Goal: Navigation & Orientation: Find specific page/section

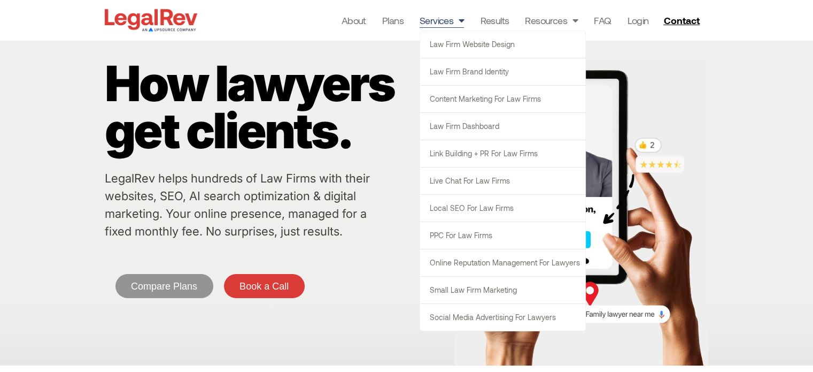
click at [446, 19] on link "Services" at bounding box center [442, 20] width 45 height 15
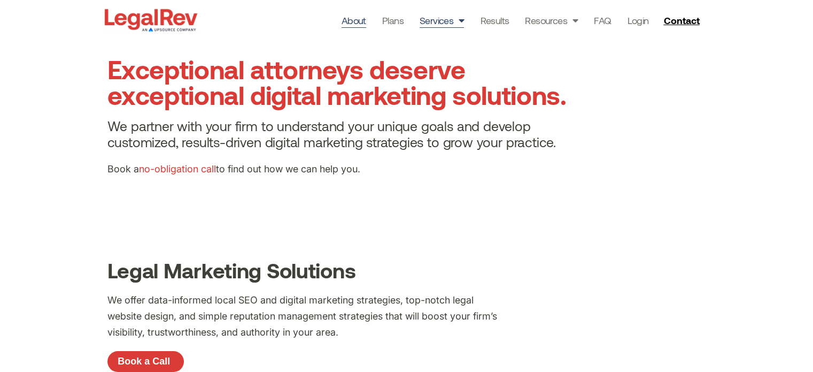
click at [349, 25] on link "About" at bounding box center [354, 20] width 25 height 15
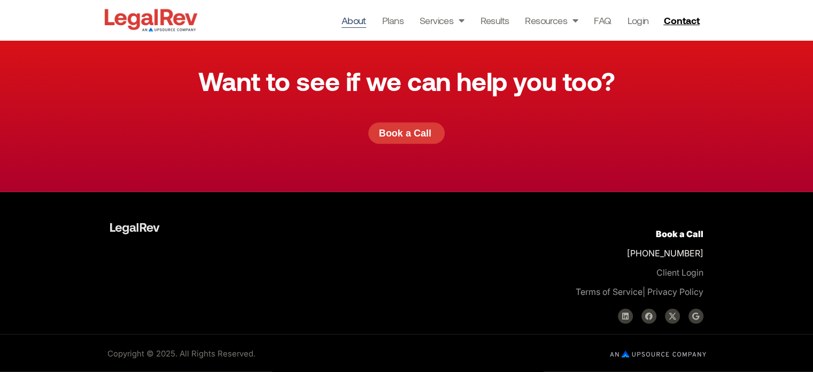
scroll to position [3060, 0]
click at [622, 312] on link "Linkedin" at bounding box center [625, 315] width 15 height 15
